Goal: Find specific page/section: Find specific page/section

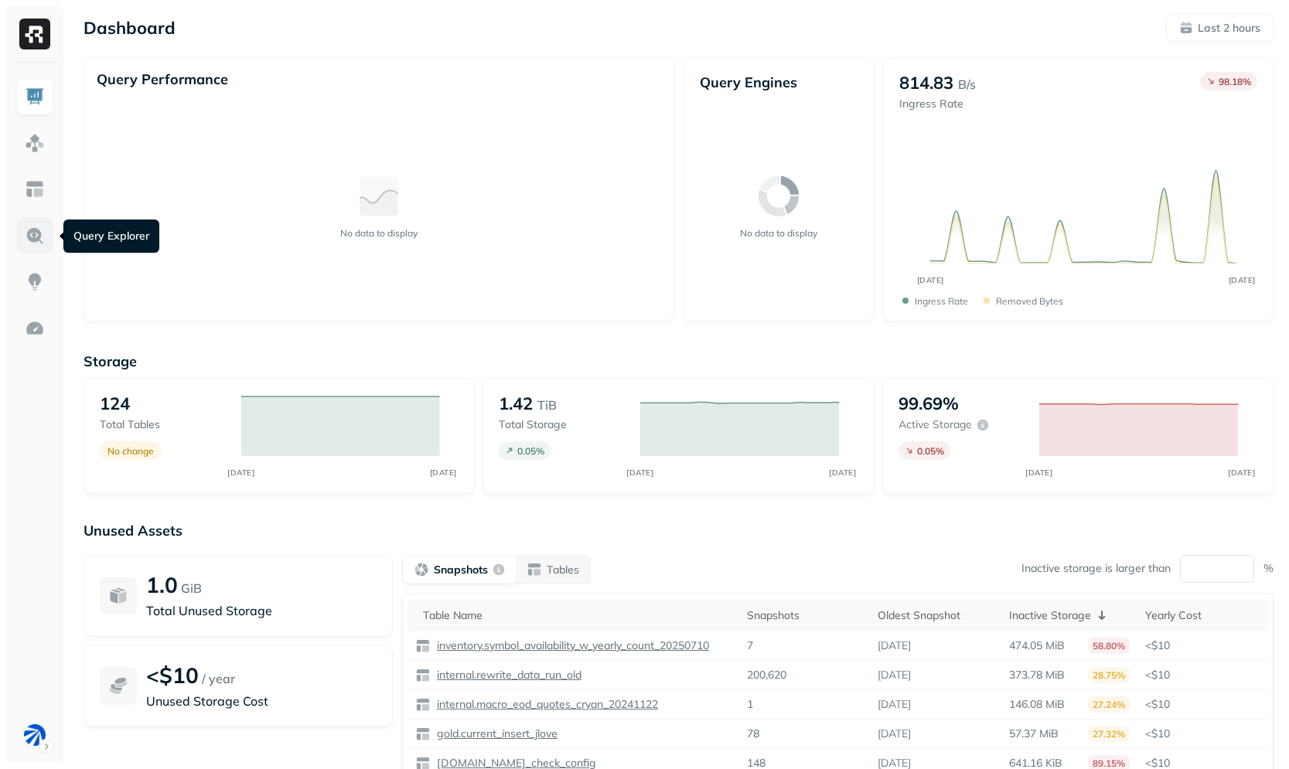
click at [39, 223] on link at bounding box center [34, 235] width 37 height 37
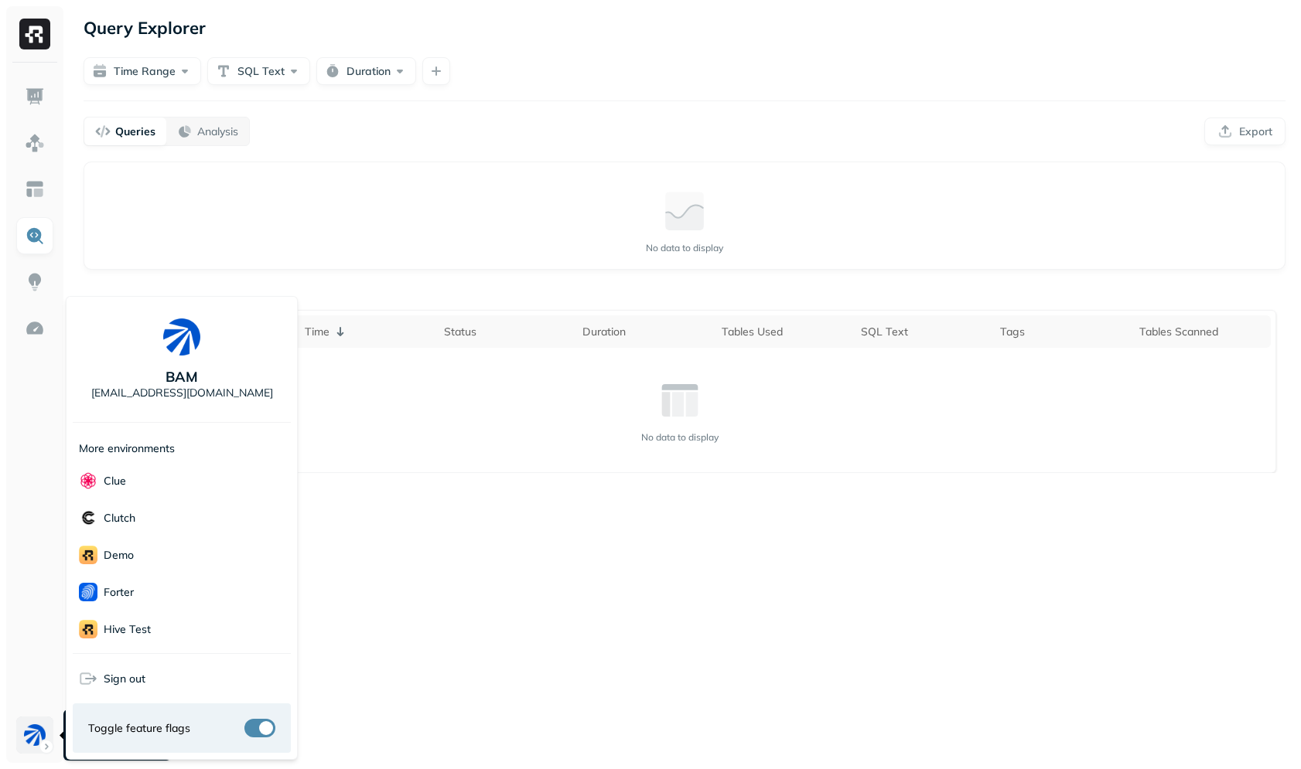
click at [31, 728] on html "Query Explorer Time Range SQL Text Duration Queries Analysis Export Query Perfo…" at bounding box center [650, 384] width 1301 height 769
click at [177, 483] on div "Clue" at bounding box center [182, 480] width 218 height 37
